Goal: Task Accomplishment & Management: Manage account settings

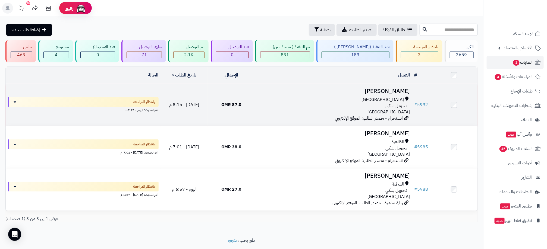
click at [324, 108] on div "تـحـويـل بـنـكـي" at bounding box center [333, 106] width 153 height 6
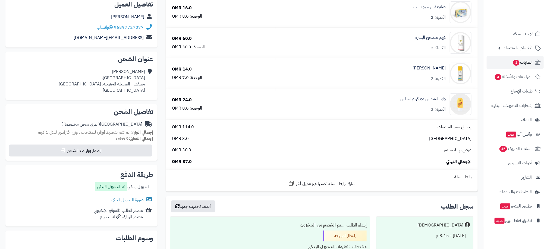
scroll to position [122, 0]
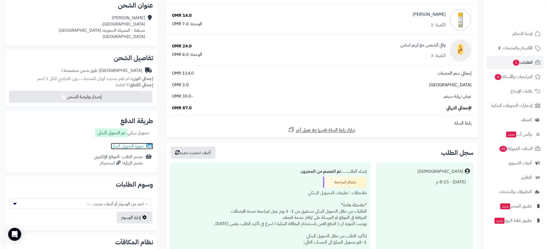
click at [140, 147] on link "صورة التحويل البنكى" at bounding box center [132, 146] width 42 height 7
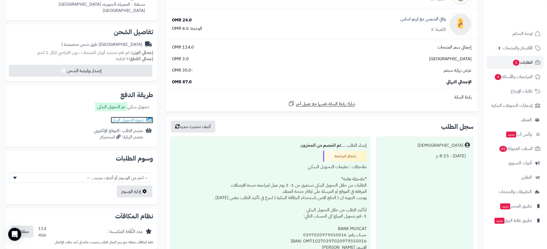
scroll to position [163, 0]
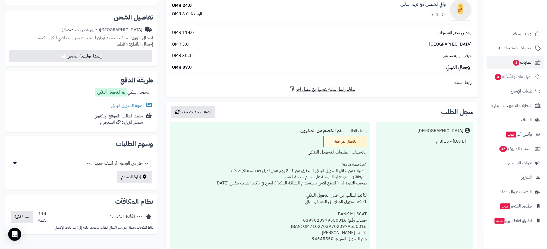
click at [449, 141] on div "اليوم - 8:15 م" at bounding box center [425, 141] width 90 height 11
click at [449, 141] on div "[DATE] - 8:15 م" at bounding box center [425, 141] width 90 height 11
click at [448, 141] on div "[DATE] - 8:15 م" at bounding box center [425, 141] width 90 height 11
click at [446, 142] on div "[DATE] - 8:15 م" at bounding box center [425, 141] width 90 height 11
click at [451, 141] on div "[DATE] - 8:15 م" at bounding box center [425, 141] width 90 height 11
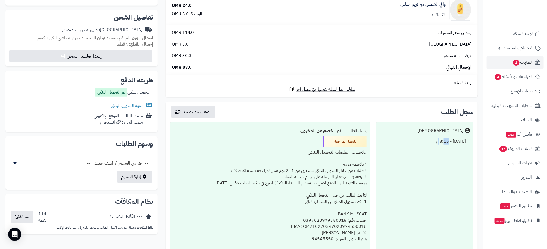
click at [451, 141] on div "[DATE] - 8:15 م" at bounding box center [425, 141] width 90 height 11
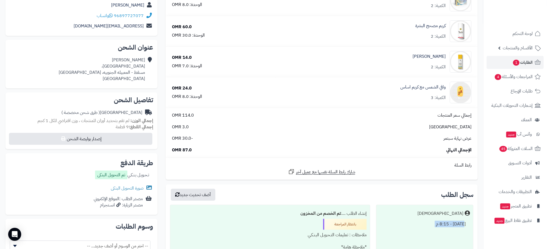
scroll to position [0, 0]
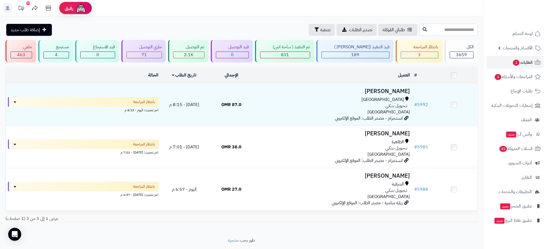
click at [453, 33] on input "text" at bounding box center [448, 30] width 58 height 12
type input "****"
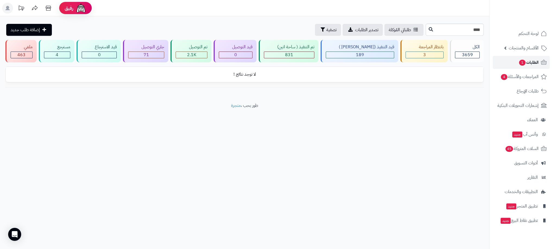
click at [537, 61] on span "الطلبات 1" at bounding box center [529, 63] width 20 height 8
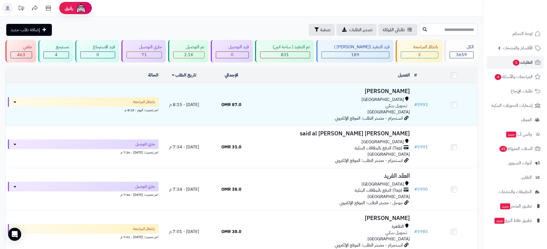
click at [464, 30] on input "text" at bounding box center [448, 30] width 58 height 12
type input "****"
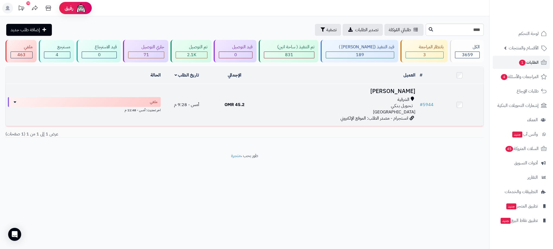
click at [284, 107] on div "تـحـويـل بـنـكـي" at bounding box center [338, 106] width 155 height 6
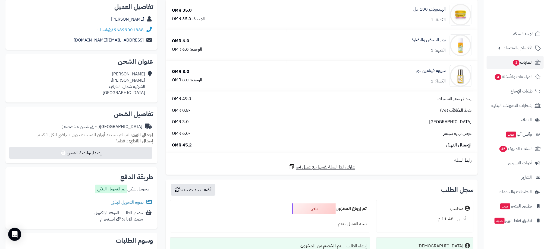
scroll to position [81, 0]
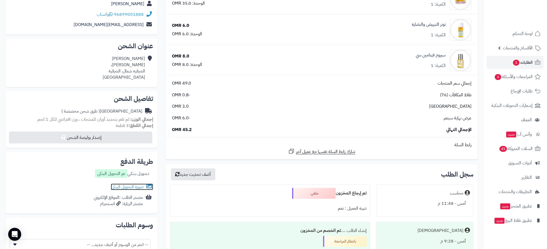
click at [128, 188] on link "صورة التحويل البنكى" at bounding box center [132, 187] width 42 height 7
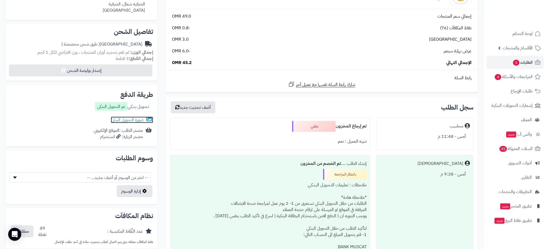
scroll to position [163, 0]
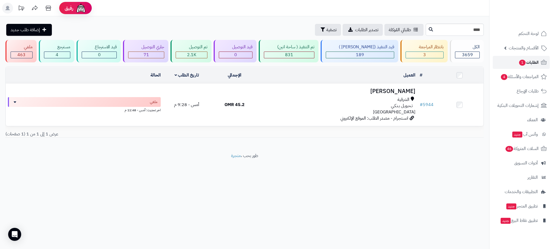
click at [512, 60] on link "الطلبات 1" at bounding box center [521, 62] width 57 height 13
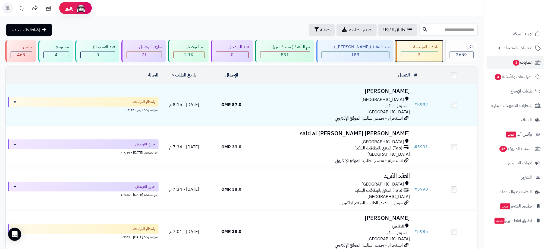
click at [419, 56] on div "3" at bounding box center [419, 55] width 37 height 6
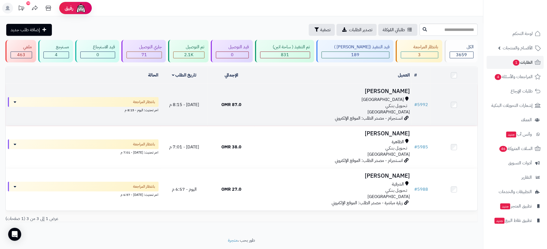
click at [281, 103] on div "تـحـويـل بـنـكـي" at bounding box center [333, 106] width 153 height 6
click at [307, 113] on div "[GEOGRAPHIC_DATA] تـحـويـل بـنـكـي [GEOGRAPHIC_DATA]" at bounding box center [333, 106] width 153 height 19
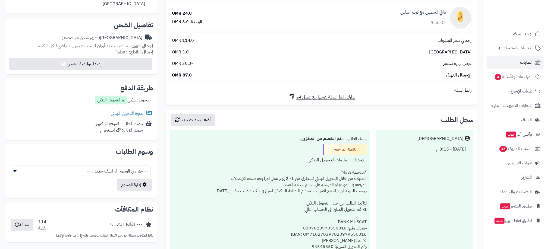
scroll to position [204, 0]
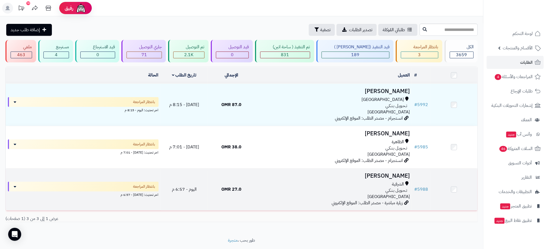
click at [266, 192] on div "تـحـويـل بـنـكـي" at bounding box center [333, 191] width 153 height 6
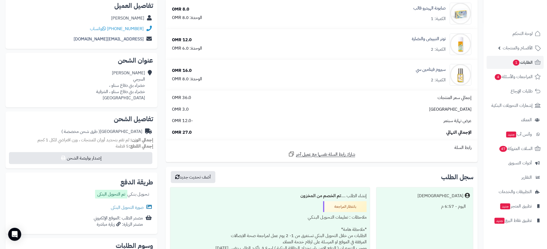
scroll to position [81, 0]
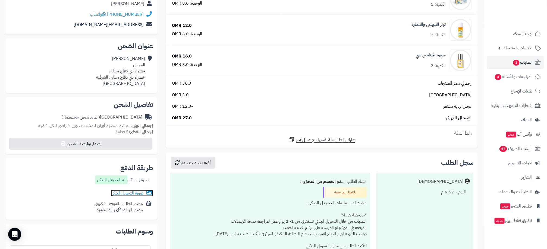
click at [124, 195] on link "صورة التحويل البنكى" at bounding box center [132, 193] width 42 height 7
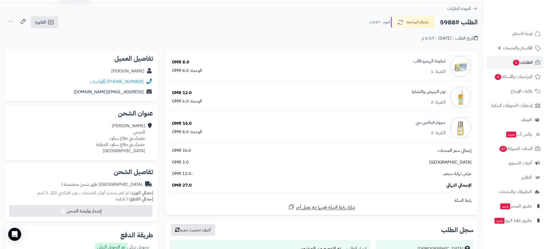
scroll to position [0, 0]
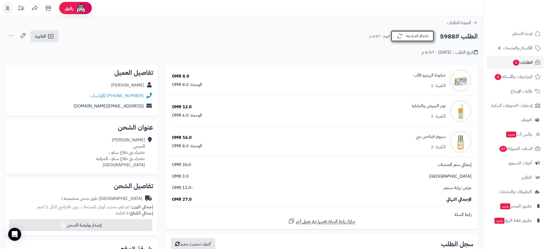
click at [424, 38] on button "بانتظار المراجعة" at bounding box center [412, 35] width 43 height 11
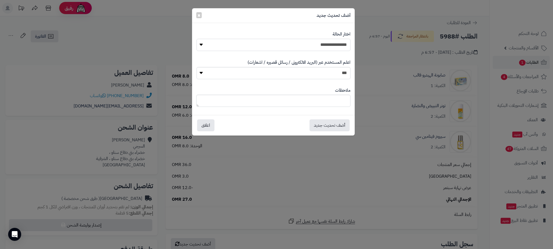
click at [320, 50] on select "**********" at bounding box center [274, 45] width 154 height 12
select select "**"
click at [197, 39] on select "**********" at bounding box center [274, 45] width 154 height 12
click at [336, 125] on button "أضف تحديث جديد" at bounding box center [330, 125] width 40 height 12
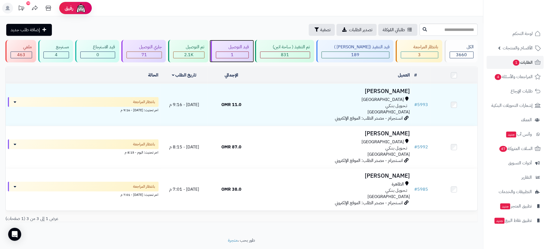
click at [238, 56] on div "1" at bounding box center [232, 55] width 33 height 6
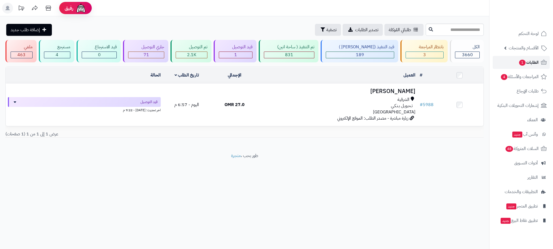
click at [527, 61] on span "الطلبات 1" at bounding box center [529, 63] width 20 height 8
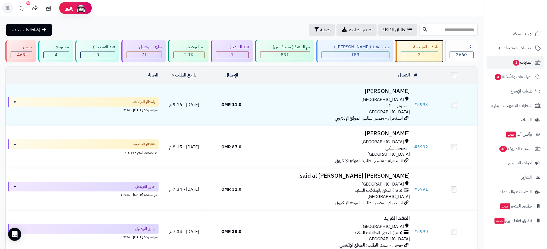
click at [406, 48] on div "بانتظار المراجعة" at bounding box center [419, 47] width 37 height 6
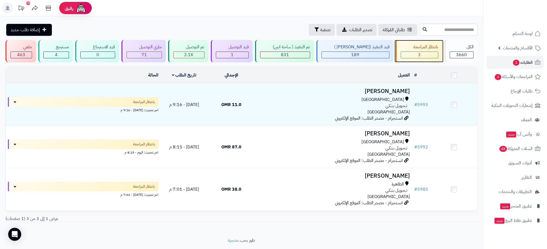
click at [414, 56] on div "3" at bounding box center [419, 55] width 37 height 6
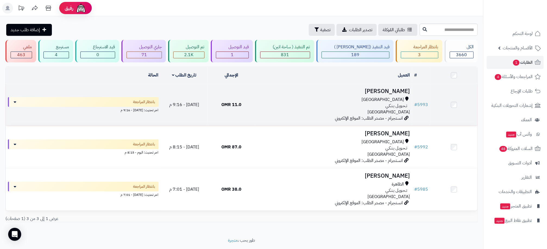
click at [294, 118] on td "سامية أحمد مسقط تـحـويـل بـنـكـي عمان انستجرام - مصدر الطلب: الموقع الإلكتروني" at bounding box center [333, 105] width 157 height 42
click at [214, 105] on td "11.0 OMR" at bounding box center [231, 105] width 47 height 42
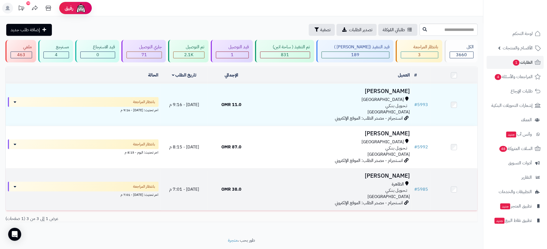
click at [325, 197] on div "الظاهرة تـحـويـل بـنـكـي عمان" at bounding box center [333, 190] width 153 height 19
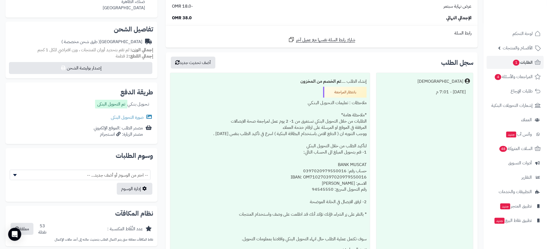
scroll to position [163, 0]
